Goal: Find specific fact: Find contact information

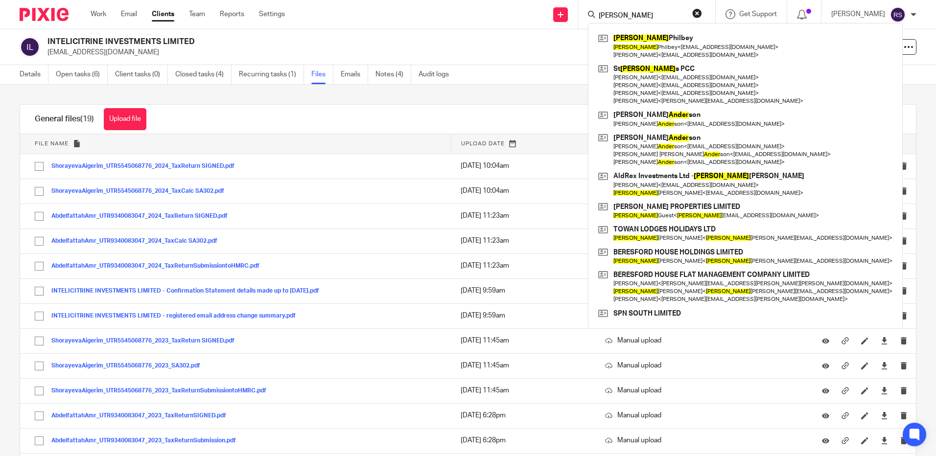
scroll to position [21, 0]
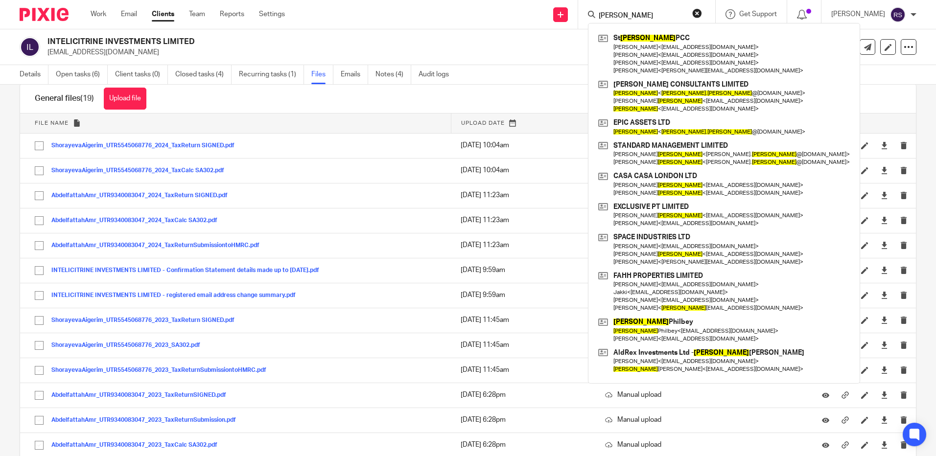
type input "[PERSON_NAME]"
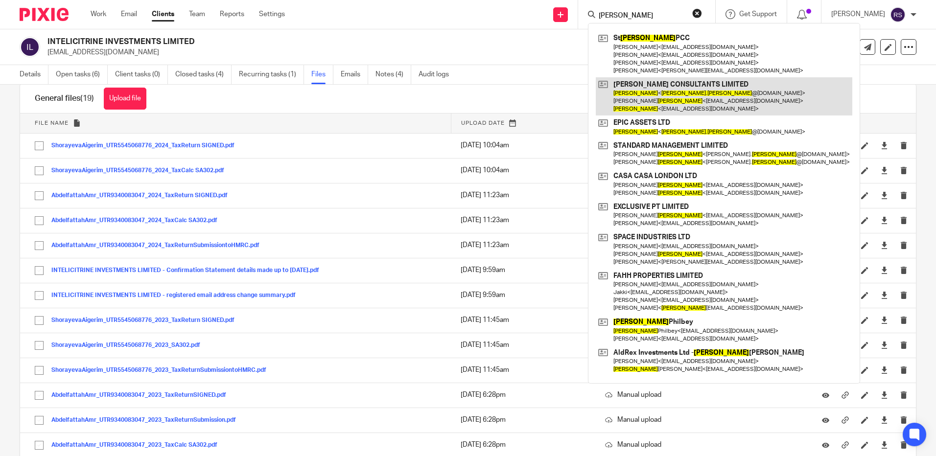
click at [676, 95] on link at bounding box center [724, 96] width 257 height 39
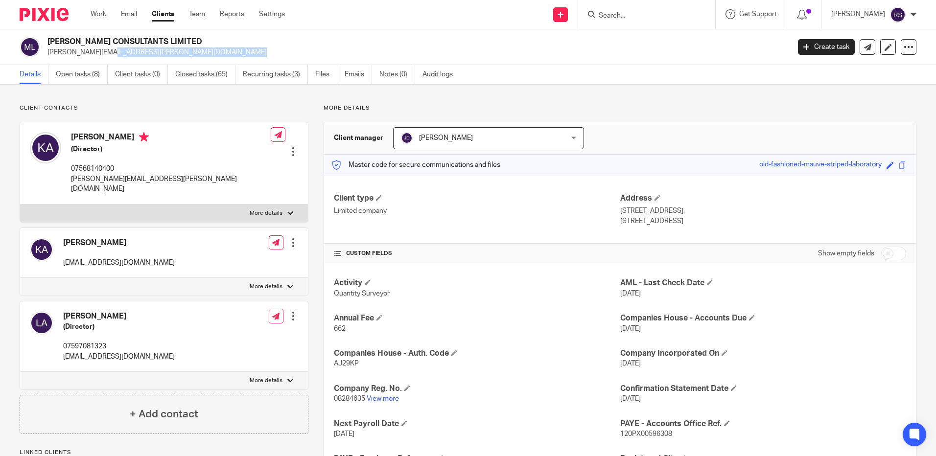
drag, startPoint x: 179, startPoint y: 52, endPoint x: 48, endPoint y: 54, distance: 130.8
click at [48, 54] on p "[PERSON_NAME][EMAIL_ADDRESS][PERSON_NAME][DOMAIN_NAME]" at bounding box center [416, 53] width 736 height 10
copy p "kim.andrews@mcmurrayconsultants.co.uk"
